Goal: Transaction & Acquisition: Register for event/course

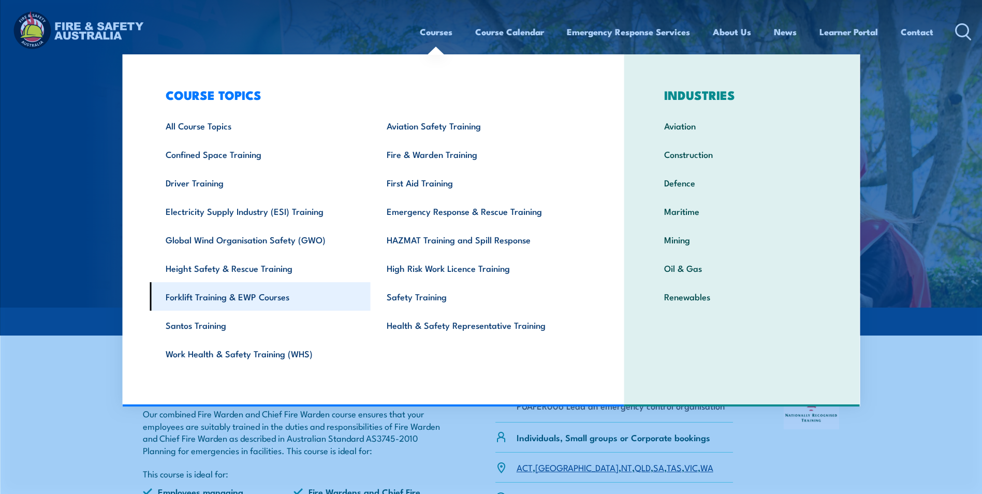
click at [223, 297] on link "Forklift Training & EWP Courses" at bounding box center [260, 296] width 221 height 28
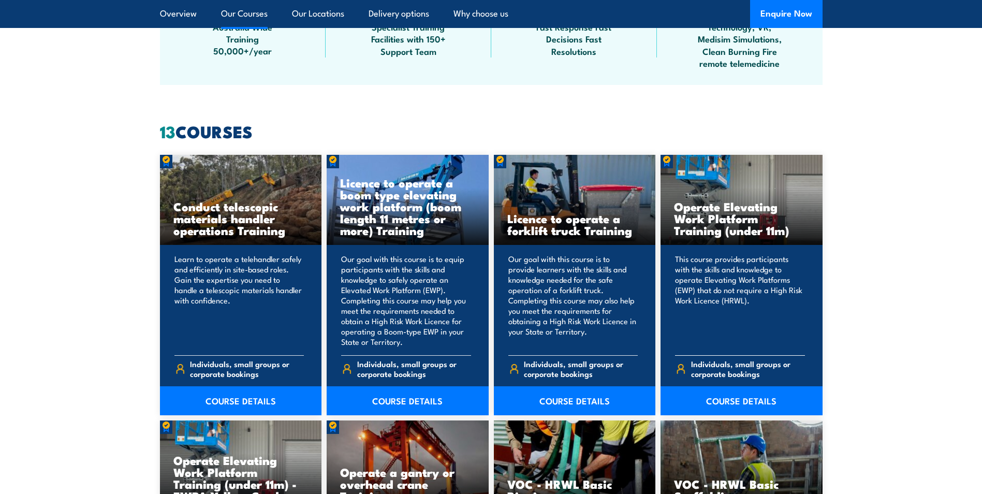
scroll to position [725, 0]
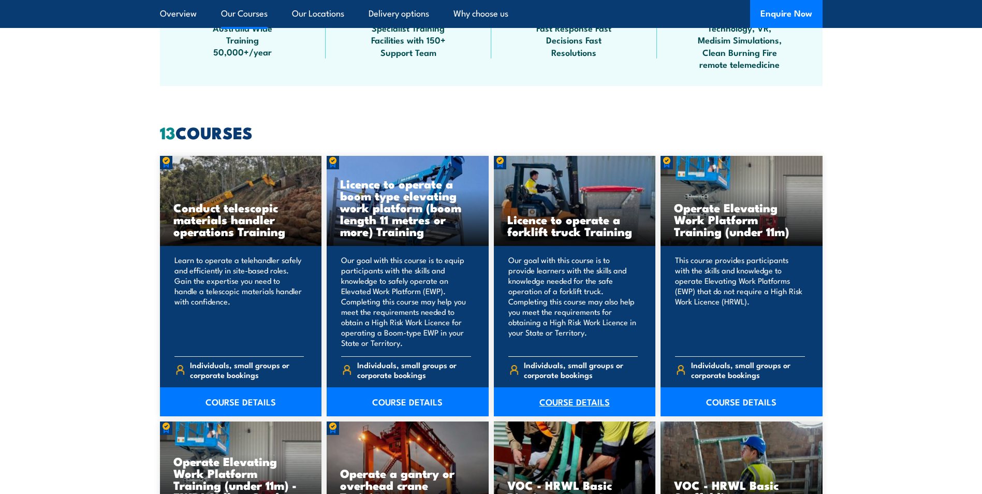
click at [567, 402] on link "COURSE DETAILS" at bounding box center [575, 401] width 162 height 29
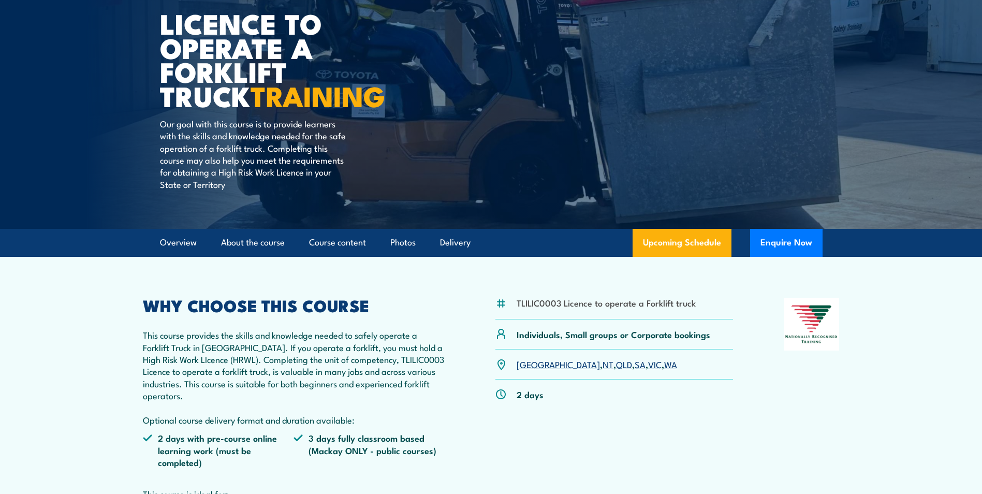
scroll to position [104, 0]
click at [616, 366] on link "QLD" at bounding box center [624, 363] width 16 height 12
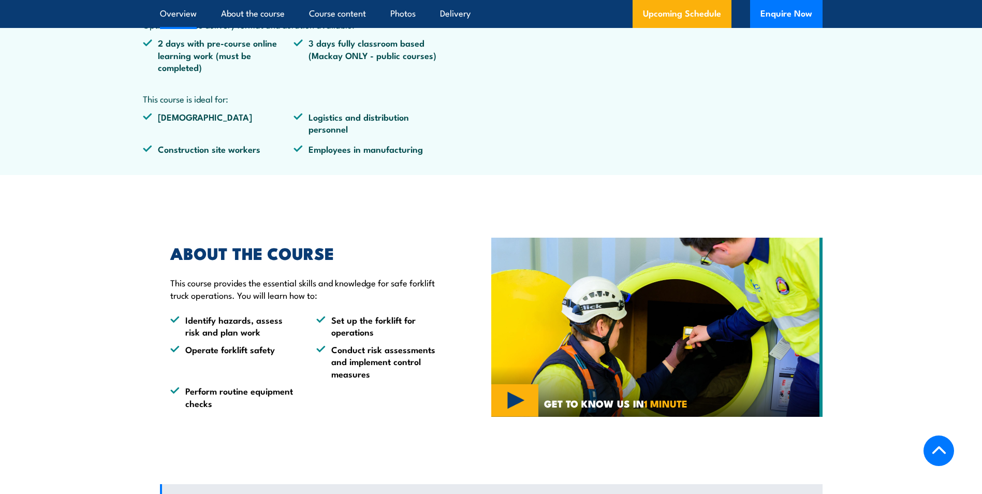
scroll to position [466, 0]
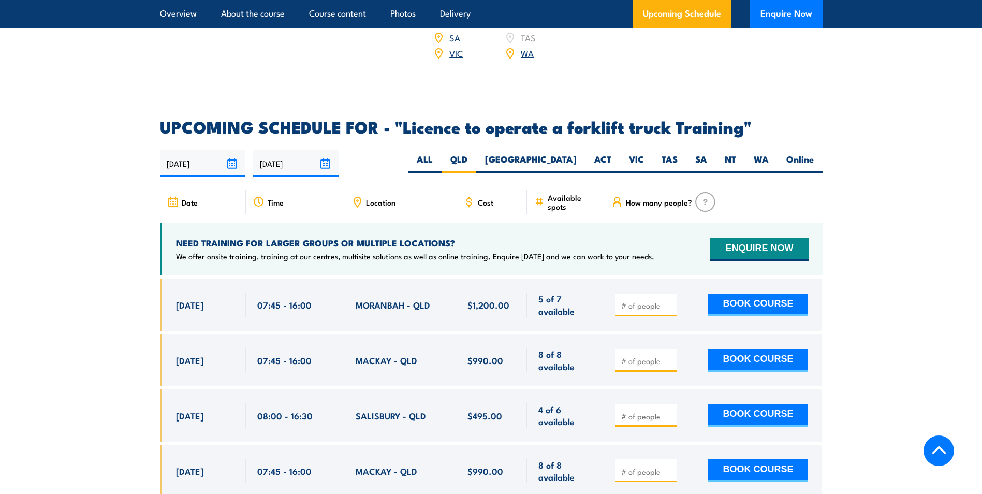
scroll to position [1733, 0]
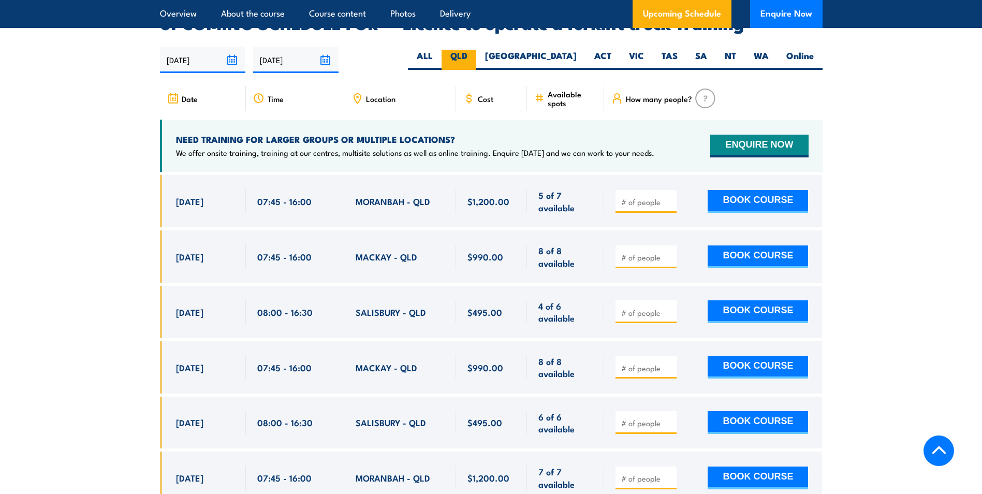
click at [476, 50] on label "QLD" at bounding box center [459, 60] width 35 height 20
click at [474, 50] on input "QLD" at bounding box center [471, 53] width 7 height 7
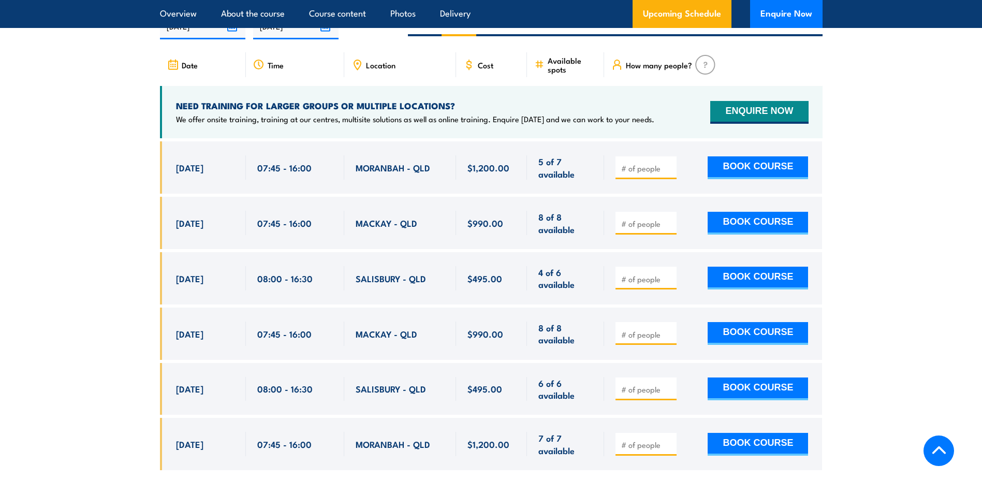
scroll to position [1785, 0]
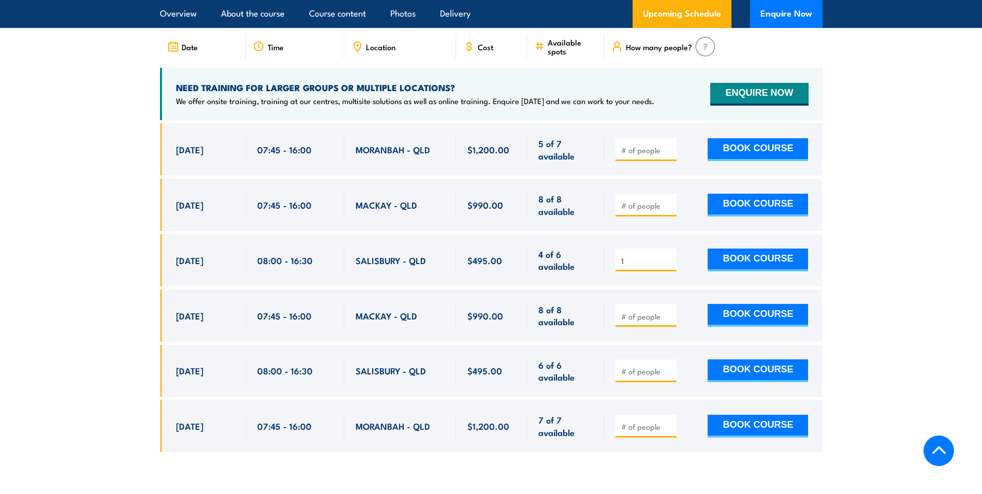
click at [669, 256] on input "1" at bounding box center [647, 261] width 52 height 10
type input "2"
click at [669, 256] on input "2" at bounding box center [647, 261] width 52 height 10
click at [748, 249] on button "BOOK COURSE" at bounding box center [758, 260] width 100 height 23
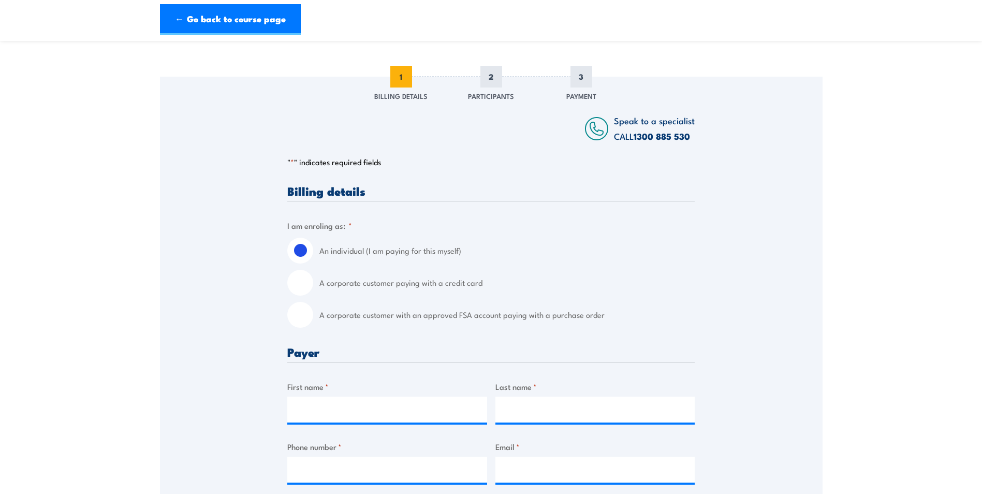
scroll to position [104, 0]
click at [306, 314] on input "A corporate customer with an approved FSA account paying with a purchase order" at bounding box center [300, 314] width 26 height 26
radio input "true"
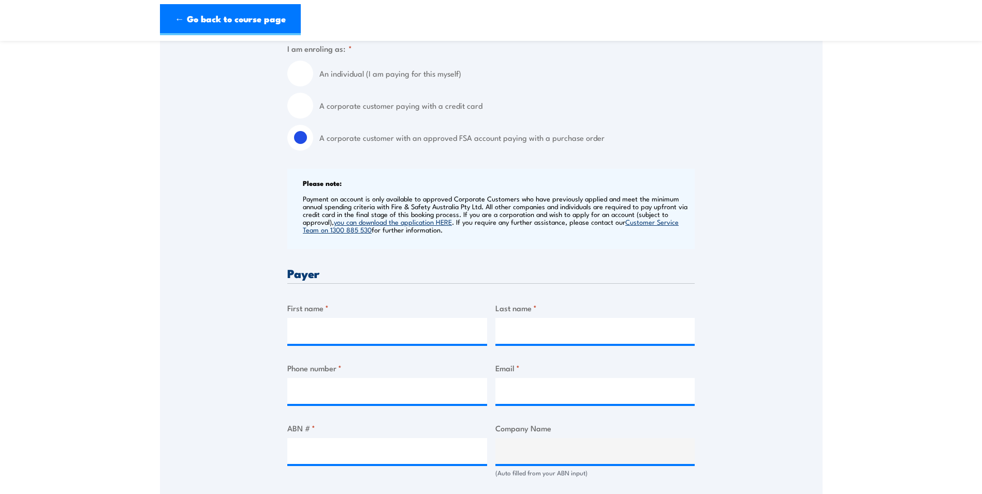
scroll to position [363, 0]
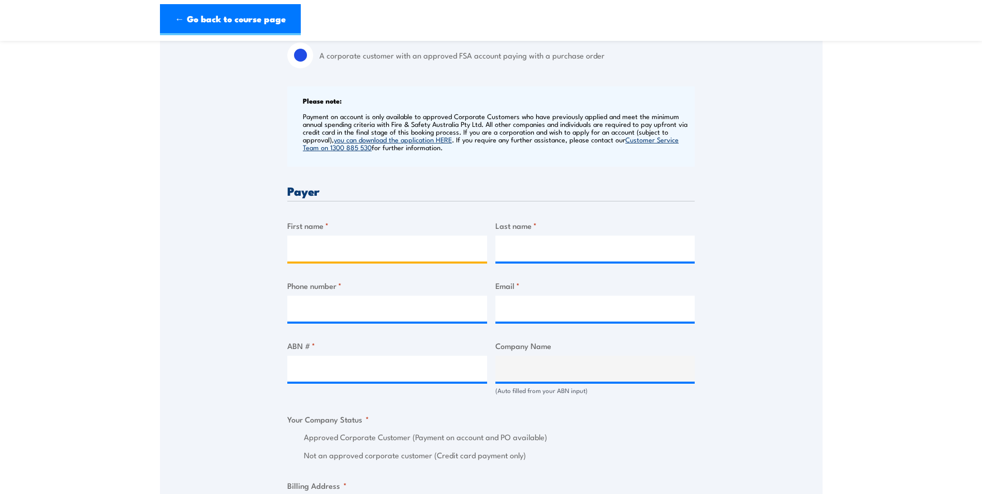
click at [330, 249] on input "First name *" at bounding box center [387, 249] width 200 height 26
type input "[PERSON_NAME]"
click at [557, 253] on input "Last name *" at bounding box center [596, 249] width 200 height 26
type input "[PERSON_NAME]"
click at [379, 308] on input "Phone number *" at bounding box center [387, 309] width 200 height 26
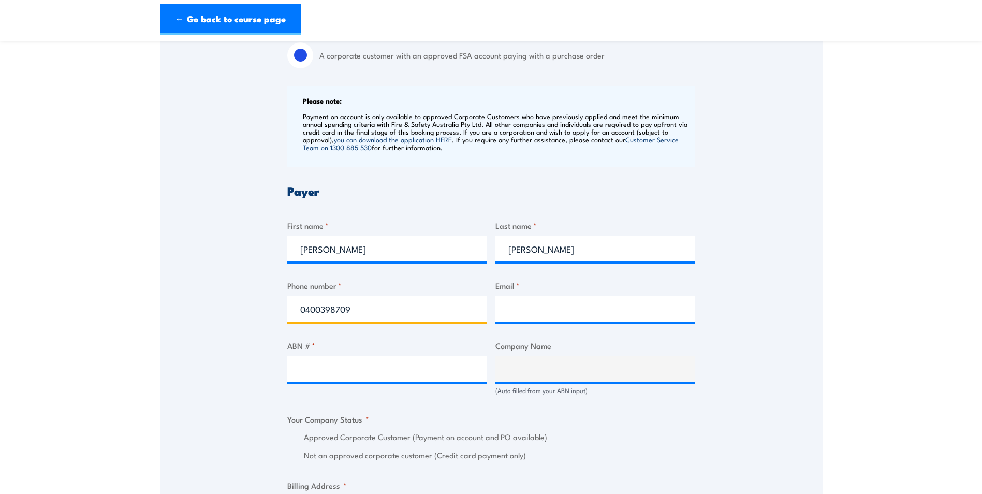
type input "0400398709"
click at [555, 318] on input "Email *" at bounding box center [596, 309] width 200 height 26
type input "[EMAIL_ADDRESS][DOMAIN_NAME]"
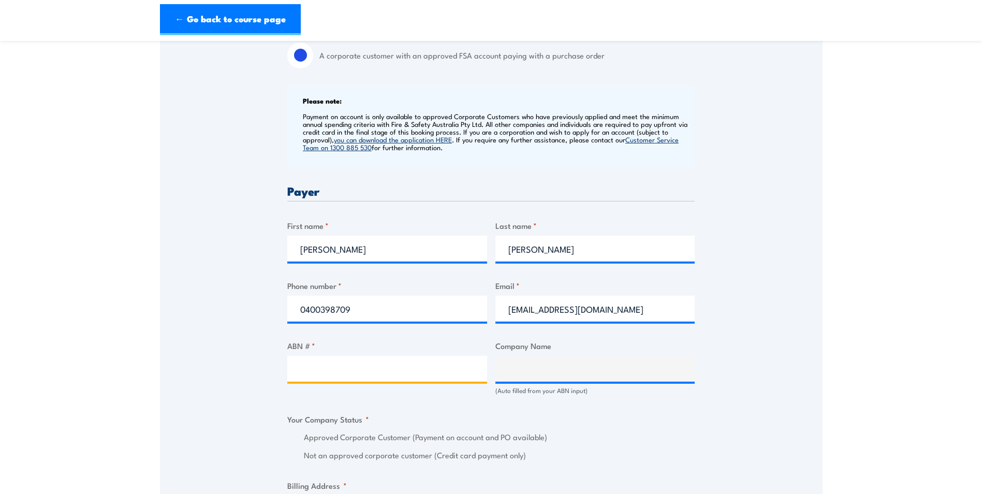
click at [356, 370] on input "ABN # *" at bounding box center [387, 369] width 200 height 26
click at [356, 373] on input "ABN # *" at bounding box center [387, 369] width 200 height 26
type input "62007645687"
type input "[PERSON_NAME] (AUST.) PTY. LTD."
radio input "true"
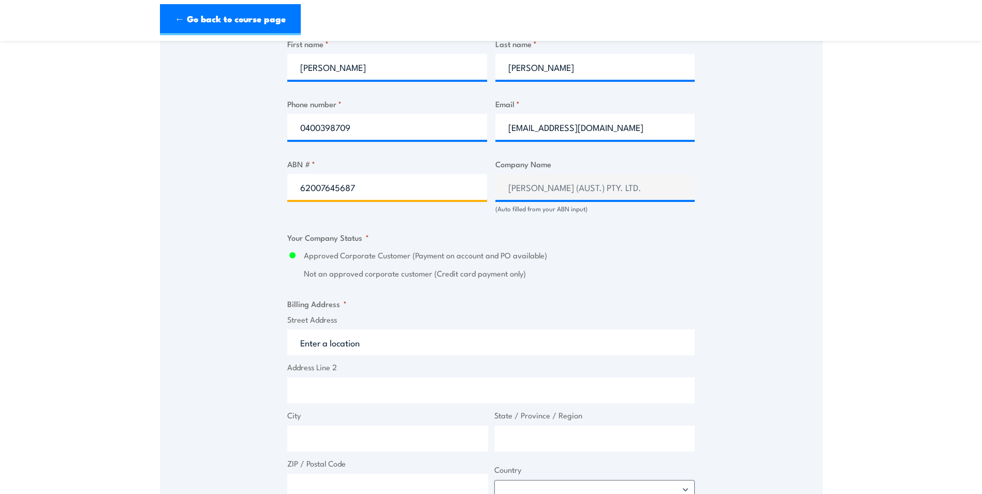
scroll to position [570, 0]
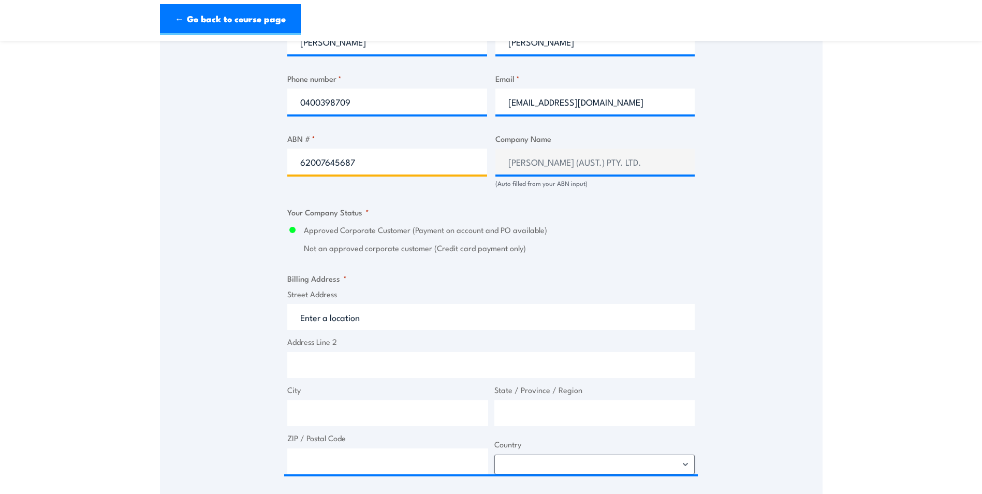
type input "62007645687"
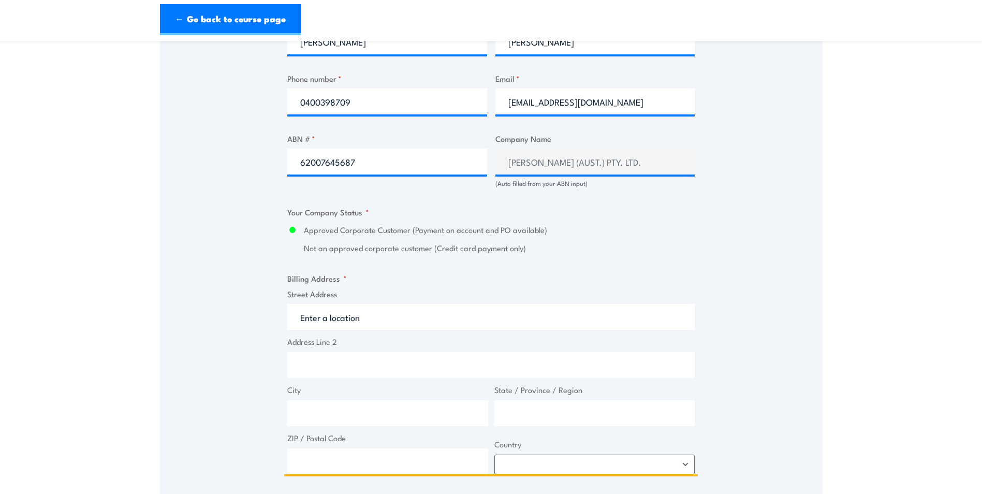
click at [360, 321] on input "Street Address" at bounding box center [491, 317] width 408 height 26
type input "2/30 Bernoulli"
drag, startPoint x: 383, startPoint y: 319, endPoint x: 285, endPoint y: 319, distance: 97.9
click at [285, 319] on span "Street Address 2/30 Bernoulli" at bounding box center [491, 309] width 414 height 42
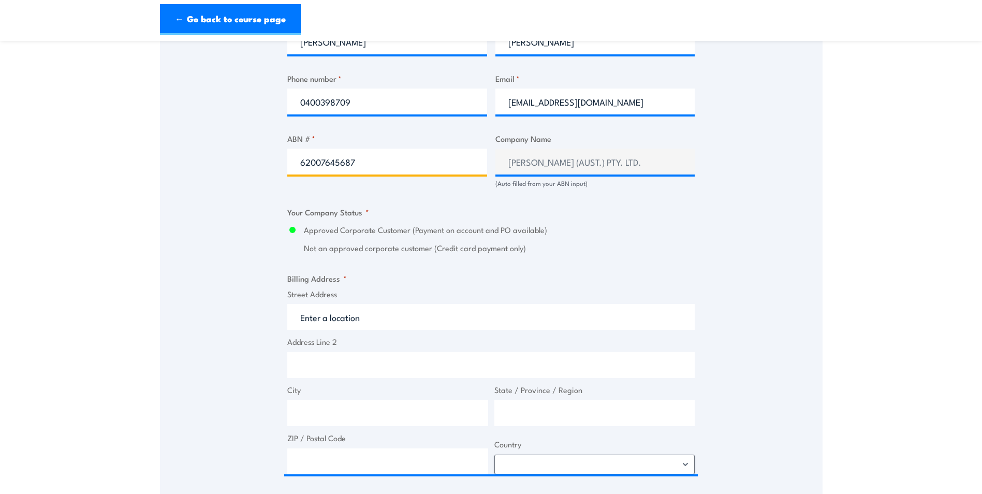
drag, startPoint x: 370, startPoint y: 162, endPoint x: 292, endPoint y: 165, distance: 78.3
click at [292, 165] on input "62007645687" at bounding box center [387, 162] width 200 height 26
type input "41169774869"
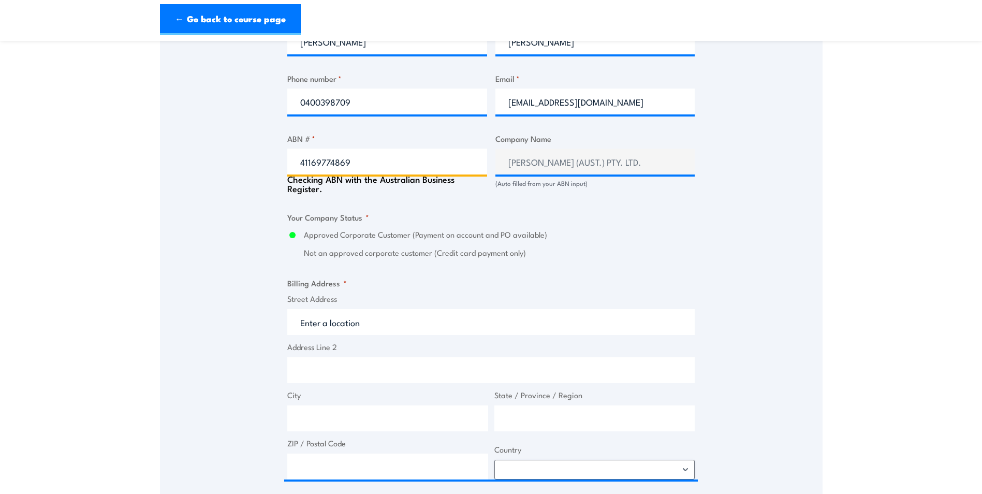
type input "AEROTEK AUSTRALIA PTY LTD"
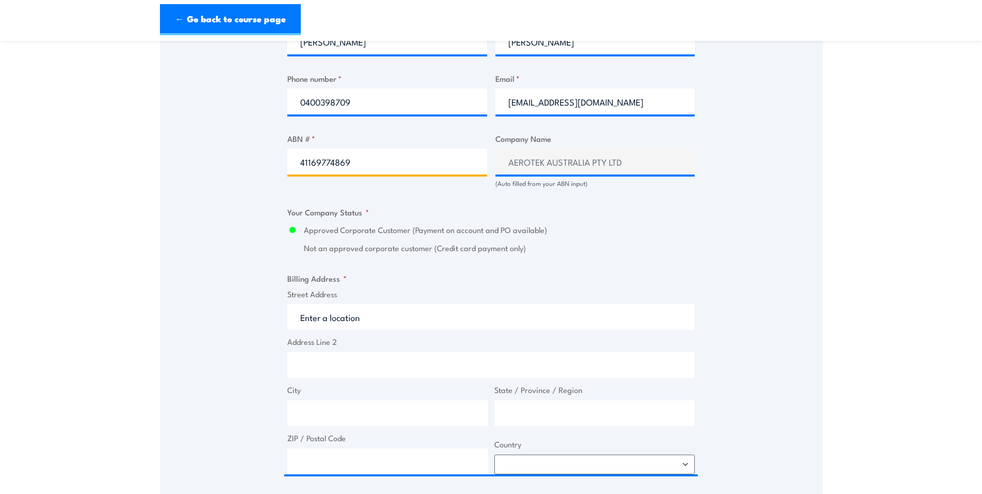
type input "41169774869"
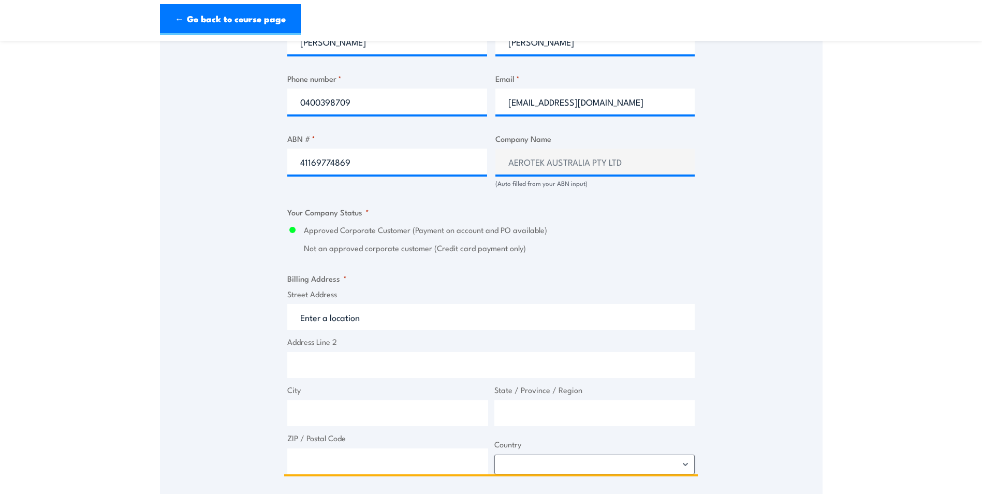
click at [364, 317] on input "Street Address" at bounding box center [491, 317] width 408 height 26
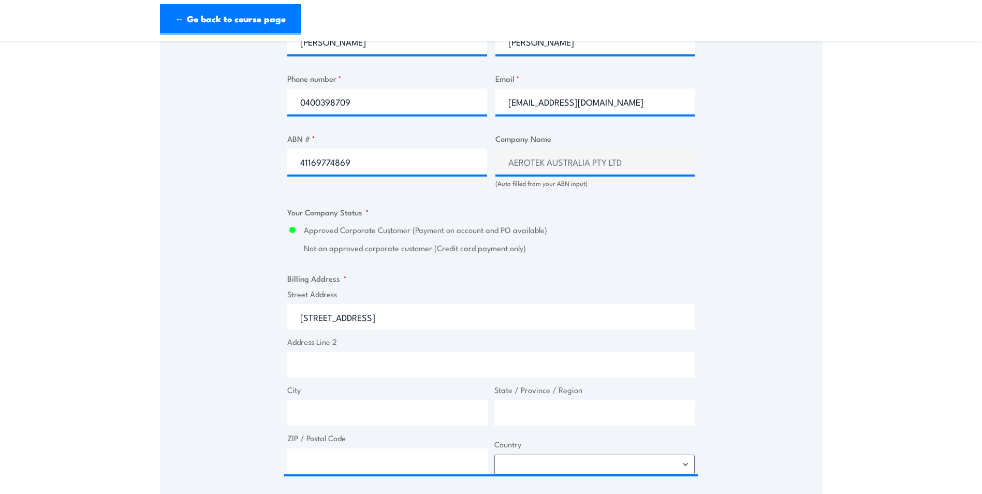
type input "[STREET_ADDRESS]"
type input "Wacol"
type input "[GEOGRAPHIC_DATA]"
type input "4076"
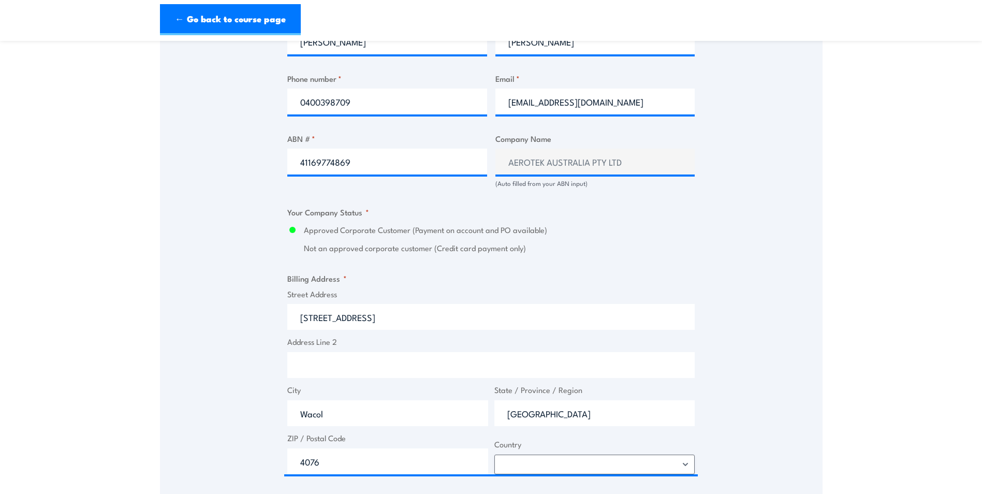
select select "[GEOGRAPHIC_DATA]"
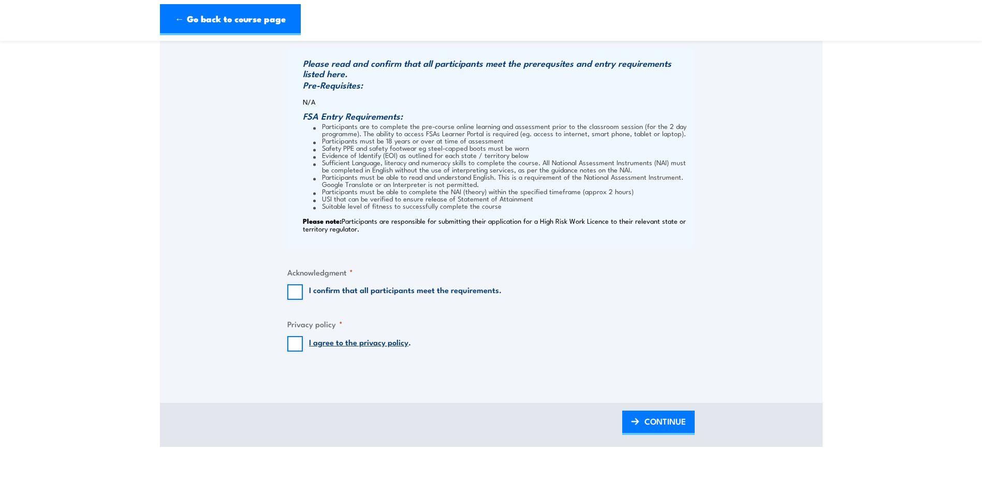
scroll to position [1088, 0]
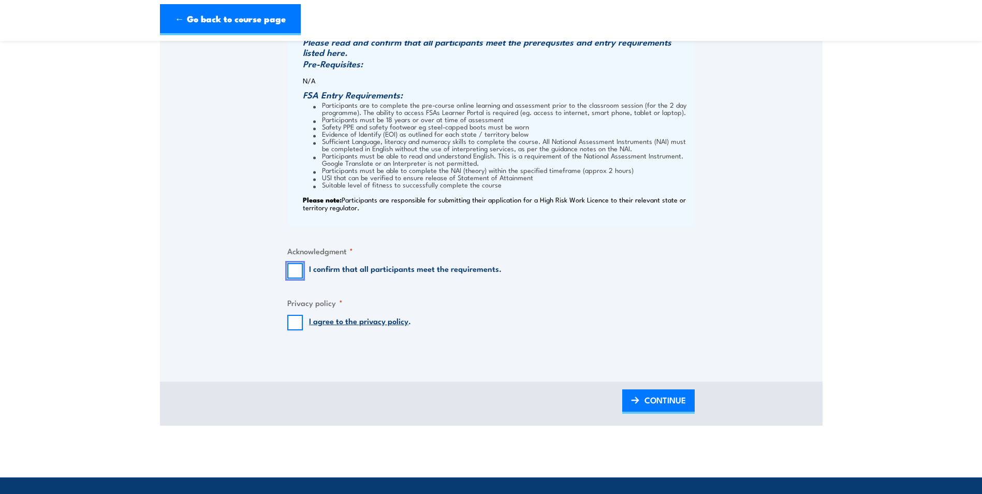
click at [291, 270] on input "I confirm that all participants meet the requirements." at bounding box center [295, 271] width 16 height 16
checkbox input "true"
click at [297, 323] on input "I agree to the privacy policy ." at bounding box center [295, 323] width 16 height 16
checkbox input "true"
click at [669, 403] on span "CONTINUE" at bounding box center [665, 399] width 41 height 27
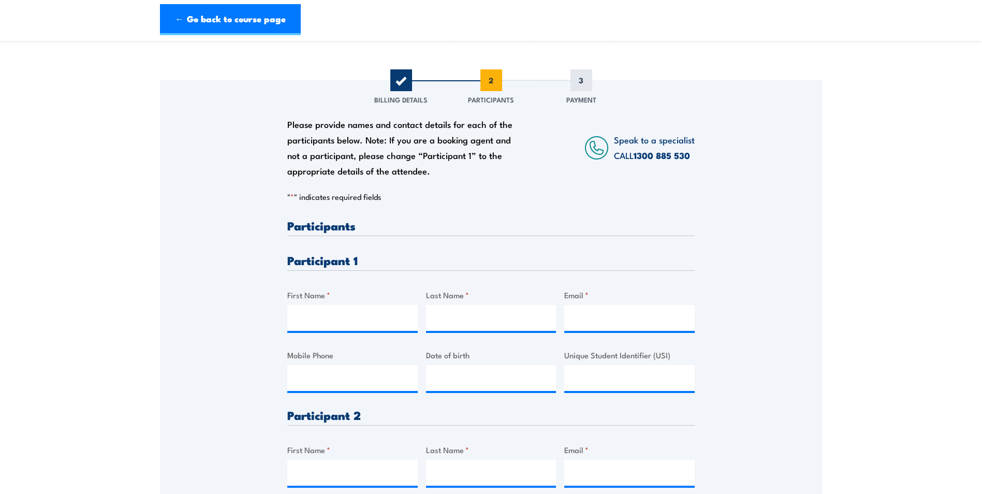
scroll to position [104, 0]
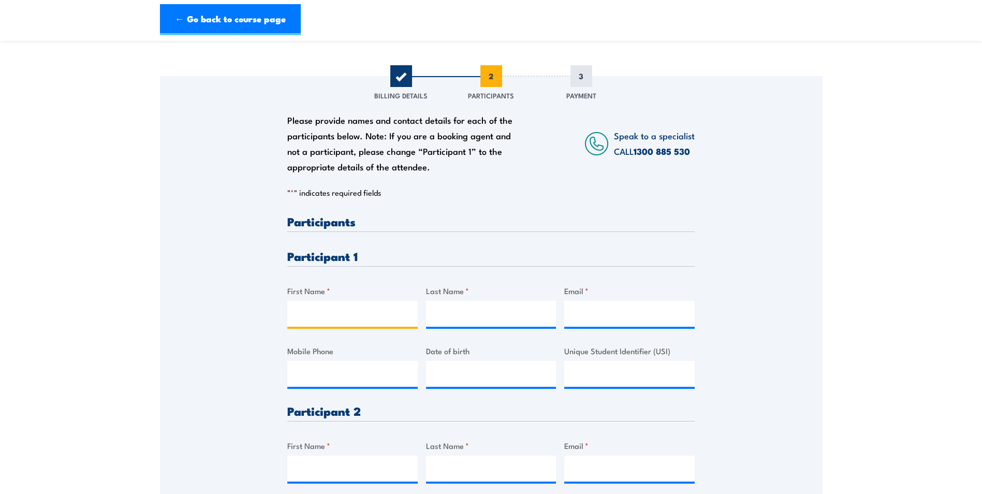
click at [344, 317] on input "First Name *" at bounding box center [352, 314] width 131 height 26
type input "[PERSON_NAME]"
click at [526, 311] on input "Last Name *" at bounding box center [491, 314] width 131 height 26
type input "[PERSON_NAME]"
click at [605, 315] on input "Email *" at bounding box center [629, 314] width 131 height 26
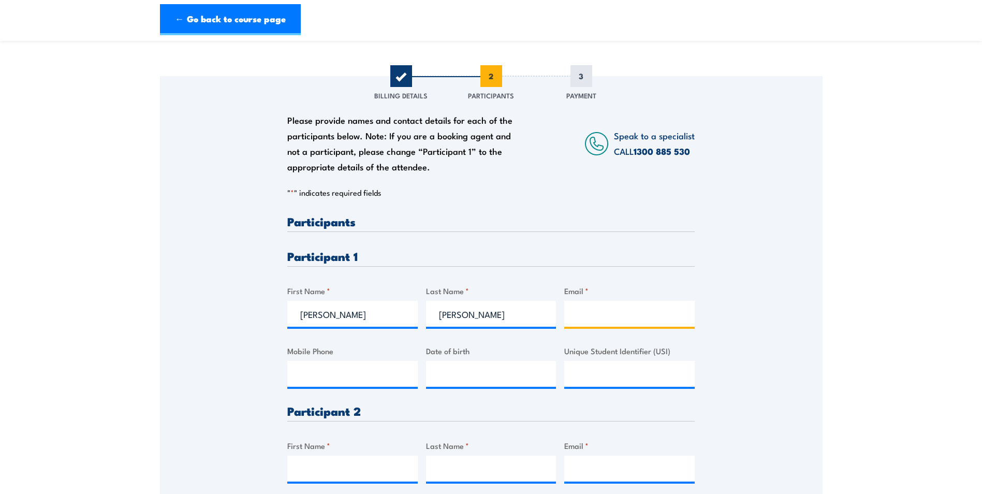
paste input "[EMAIL_ADDRESS][DOMAIN_NAME]"
type input "[EMAIL_ADDRESS][DOMAIN_NAME]"
click at [311, 369] on input "Mobile Phone" at bounding box center [352, 374] width 131 height 26
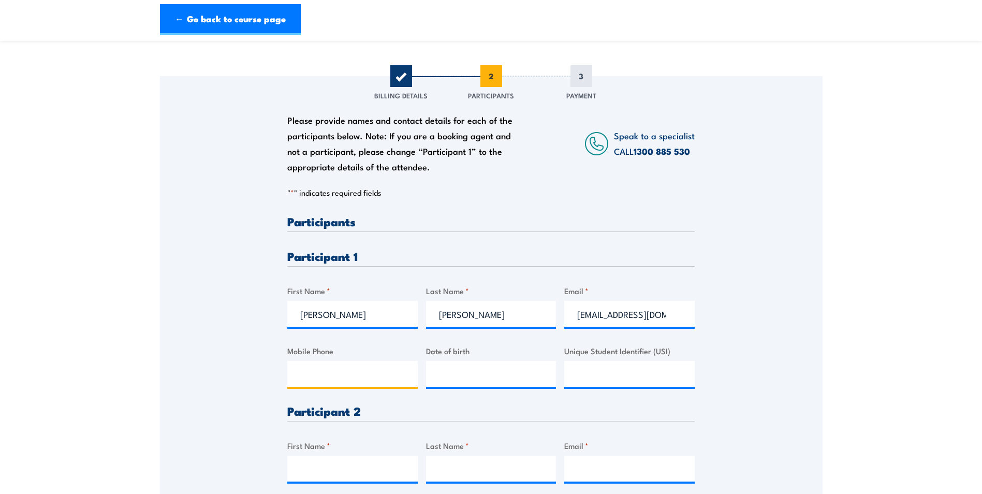
paste input "0460782728"
type input "0460782728"
click at [453, 377] on input "__/__/____" at bounding box center [491, 374] width 131 height 26
type input "[DATE]"
click at [631, 378] on input "Unique Student Identifier (USI)" at bounding box center [629, 374] width 131 height 26
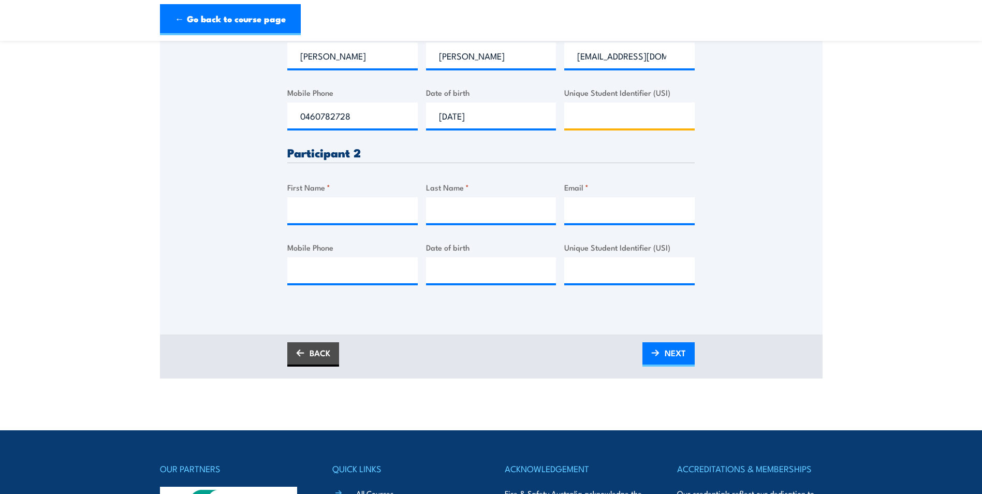
scroll to position [363, 0]
click at [322, 208] on input "First Name *" at bounding box center [352, 210] width 131 height 26
type input "[PERSON_NAME]"
click at [502, 210] on input "Last Name *" at bounding box center [491, 210] width 131 height 26
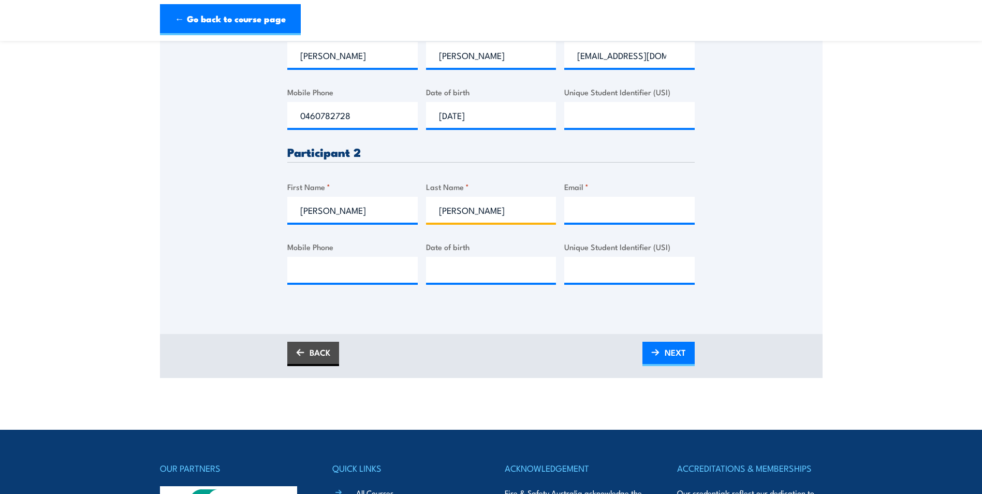
type input "[PERSON_NAME]"
click at [572, 204] on input "Email *" at bounding box center [629, 210] width 131 height 26
paste input "[EMAIL_ADDRESS][DOMAIN_NAME]"
type input "[EMAIL_ADDRESS][DOMAIN_NAME]"
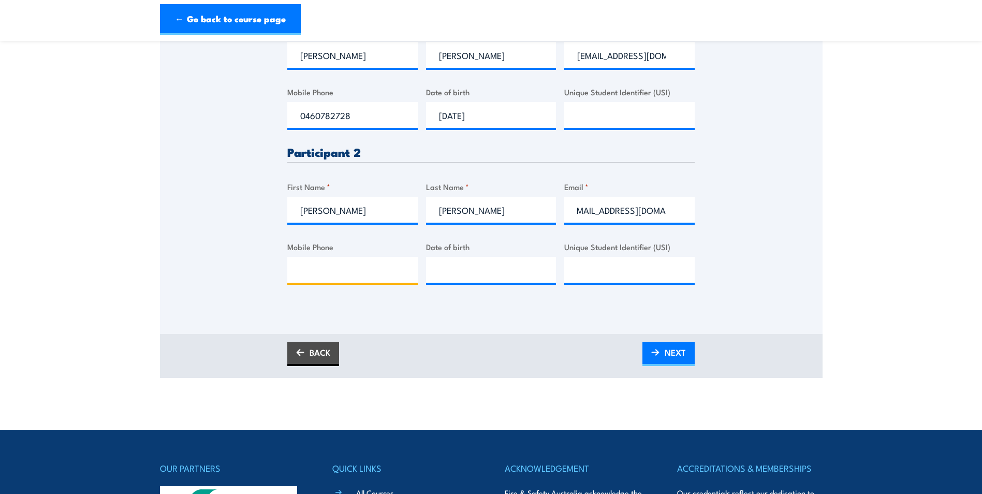
click at [328, 271] on input "Mobile Phone" at bounding box center [352, 270] width 131 height 26
click at [314, 272] on input "Mobile Phone" at bounding box center [352, 270] width 131 height 26
paste input "0402 516 529"
type input "0402 516 529"
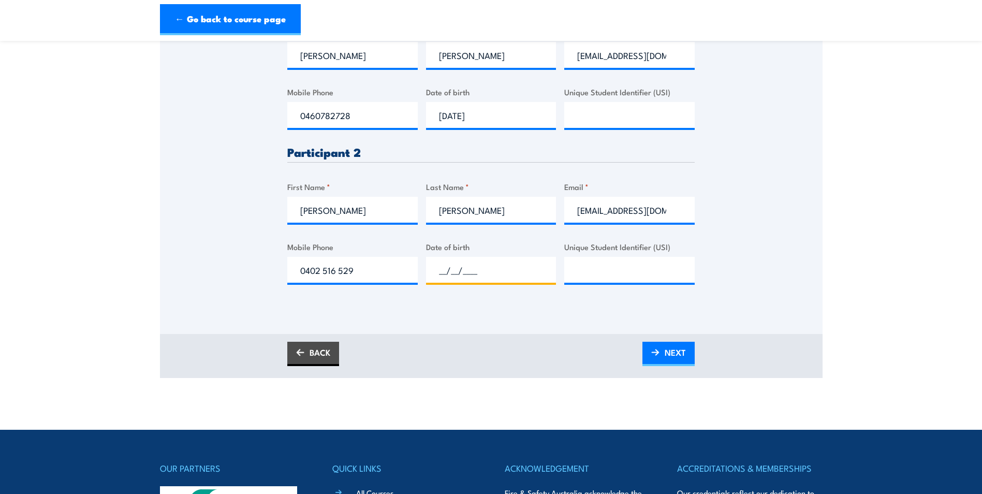
click at [467, 277] on input "__/__/____" at bounding box center [491, 270] width 131 height 26
type input "[DATE]"
click at [578, 269] on input "Unique Student Identifier (USI)" at bounding box center [629, 270] width 131 height 26
click at [326, 271] on input "0402 516 529" at bounding box center [352, 270] width 131 height 26
click at [337, 268] on input "0402516 529" at bounding box center [352, 270] width 131 height 26
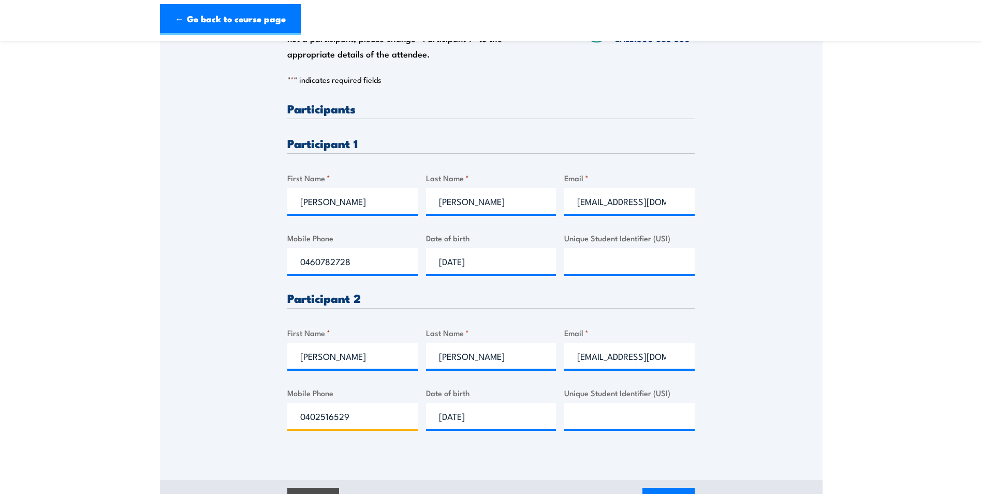
scroll to position [259, 0]
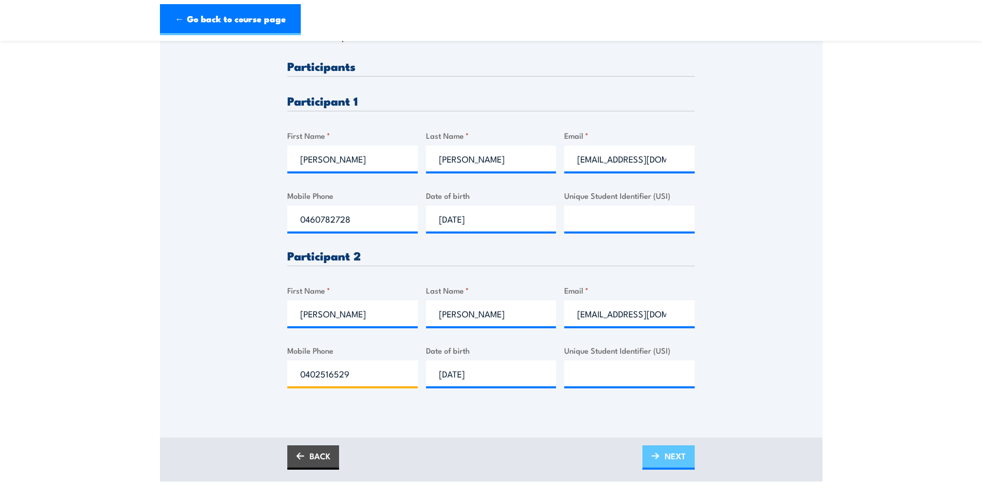
type input "0402516529"
click at [669, 452] on span "NEXT" at bounding box center [675, 455] width 21 height 27
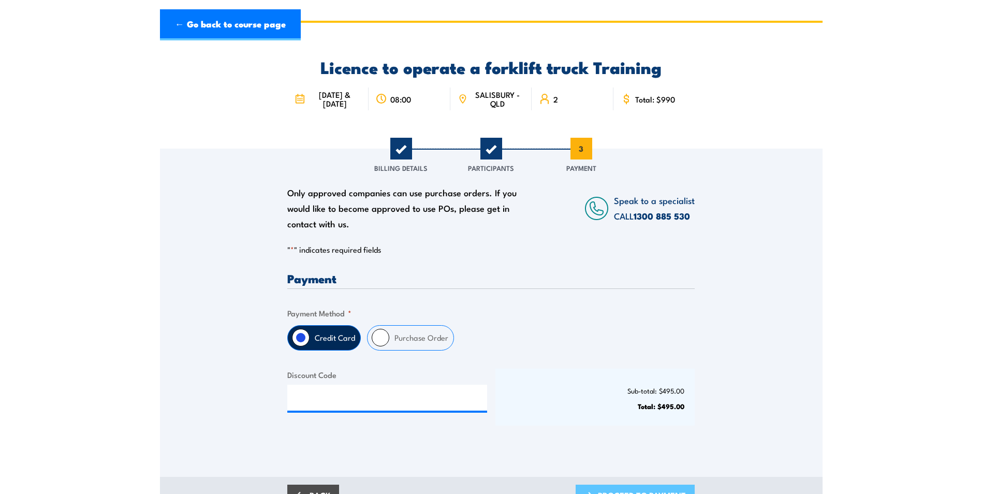
scroll to position [0, 0]
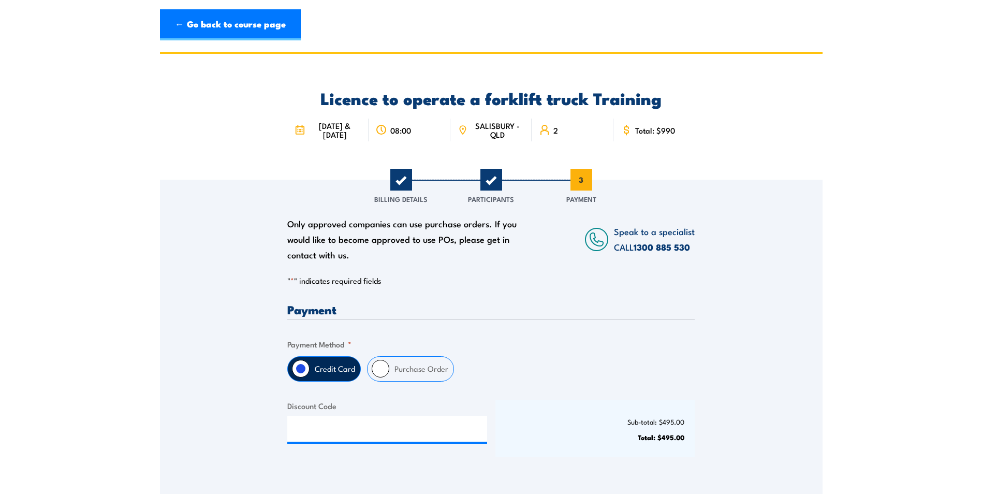
click at [378, 367] on input "Purchase Order" at bounding box center [381, 369] width 18 height 18
radio input "true"
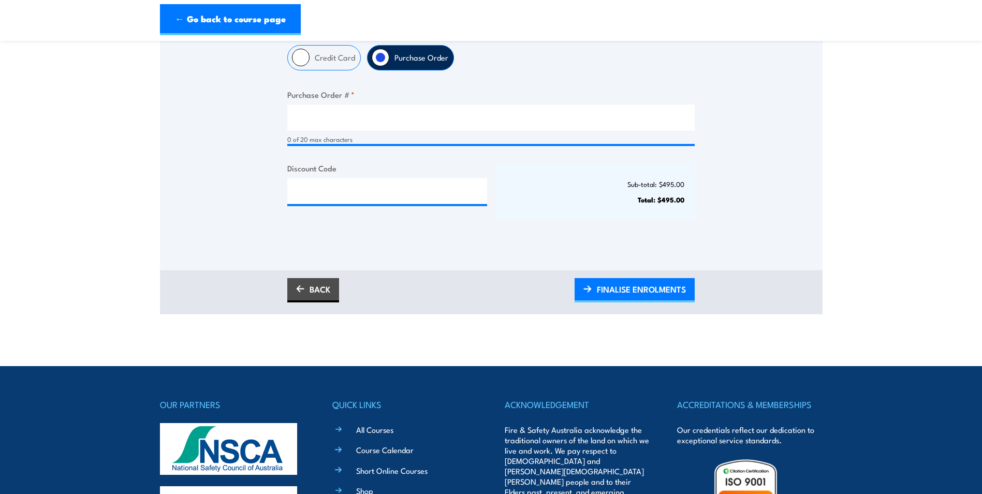
scroll to position [311, 0]
